Goal: Information Seeking & Learning: Learn about a topic

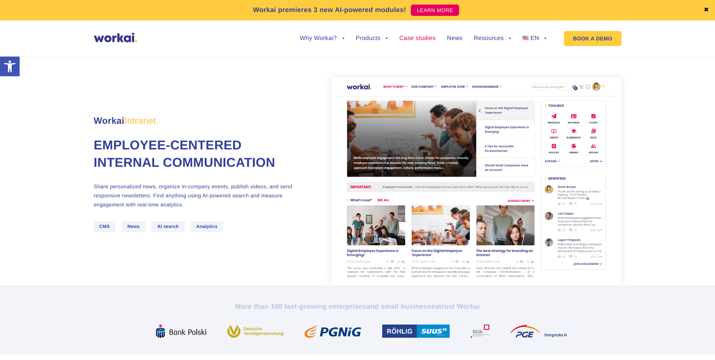
click at [414, 36] on link "Case studies" at bounding box center [417, 38] width 36 height 6
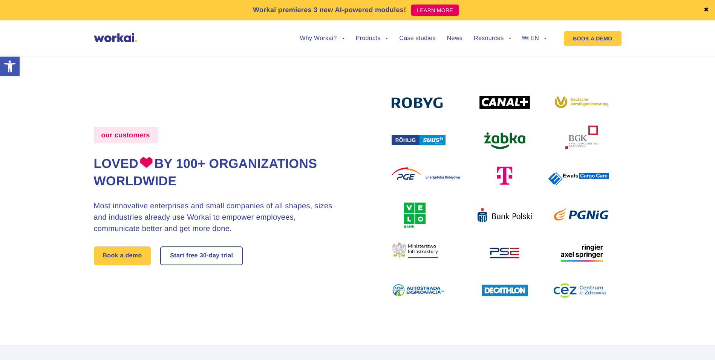
click at [495, 291] on img at bounding box center [500, 195] width 217 height 207
click at [452, 39] on link "News" at bounding box center [454, 38] width 15 height 6
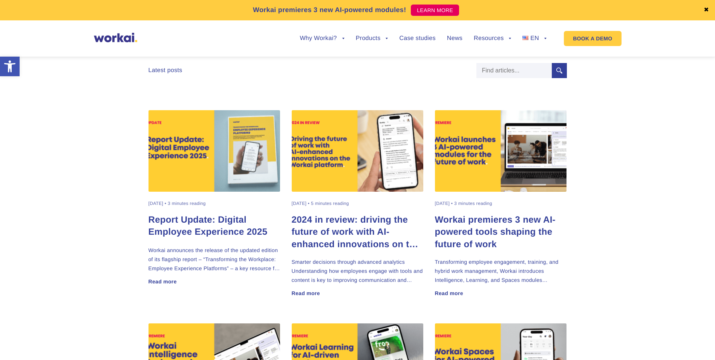
scroll to position [226, 0]
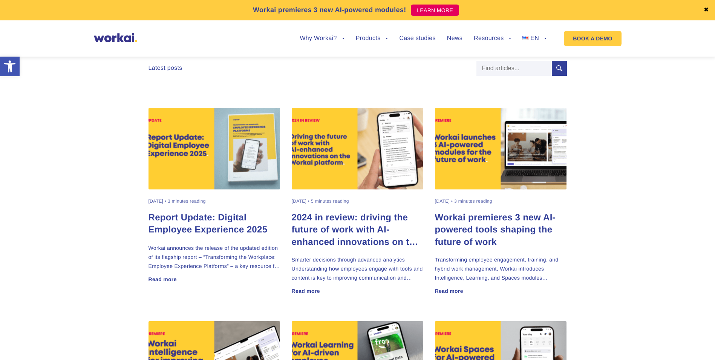
click at [207, 228] on h2 "Report Update: Digital Employee Experience 2025" at bounding box center [215, 223] width 132 height 24
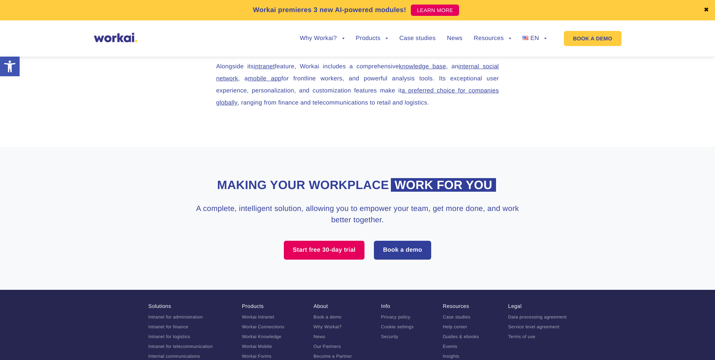
scroll to position [1149, 0]
